Goal: Navigation & Orientation: Find specific page/section

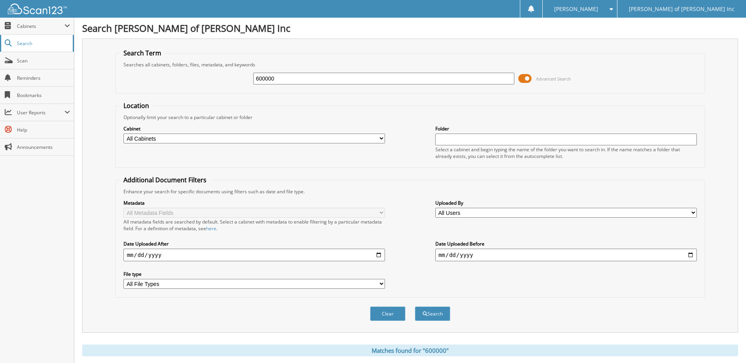
click at [24, 41] on span "Search" at bounding box center [43, 43] width 52 height 7
click at [27, 26] on span "Cabinets" at bounding box center [41, 26] width 48 height 7
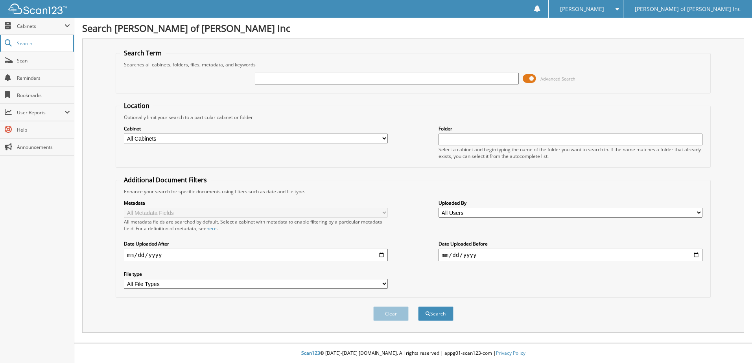
click at [39, 43] on span "Search" at bounding box center [43, 43] width 52 height 7
click at [36, 25] on span "Cabinets" at bounding box center [41, 26] width 48 height 7
click at [67, 25] on span at bounding box center [67, 26] width 6 height 6
click at [46, 43] on span "My Company" at bounding box center [41, 43] width 58 height 7
